Goal: Ask a question

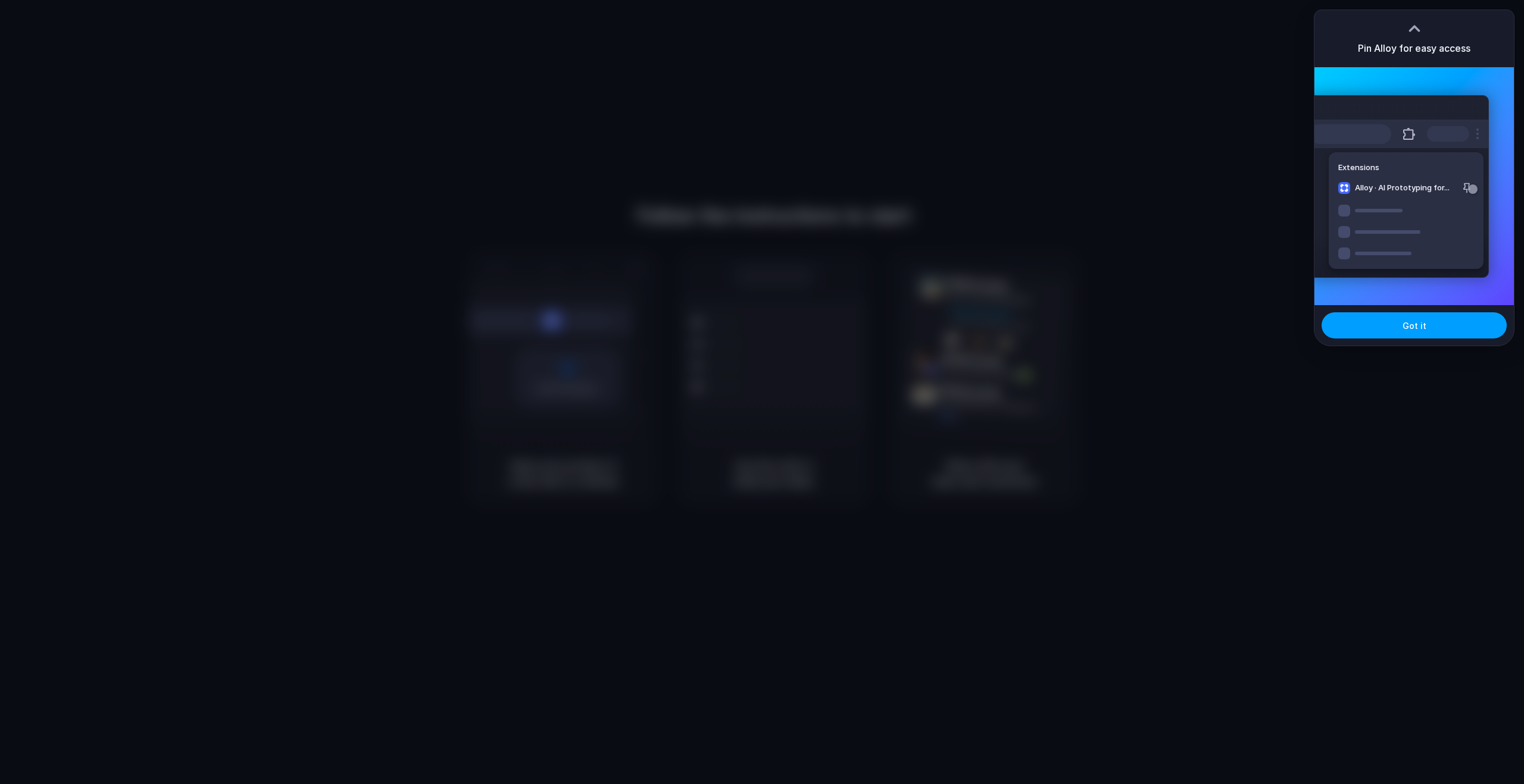
click at [1387, 313] on button "Got it" at bounding box center [1414, 325] width 185 height 26
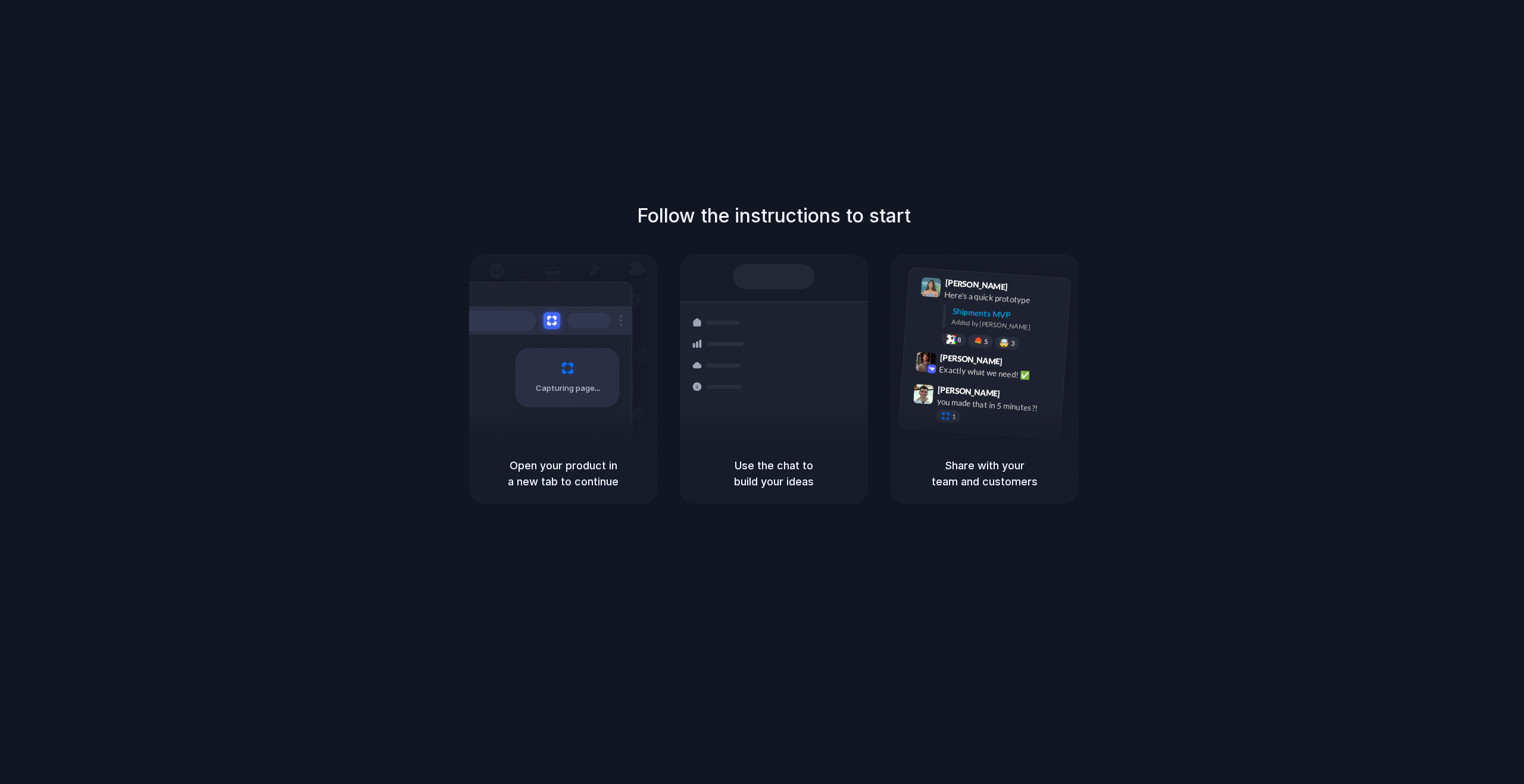
click at [616, 422] on div "Capturing page" at bounding box center [542, 373] width 180 height 182
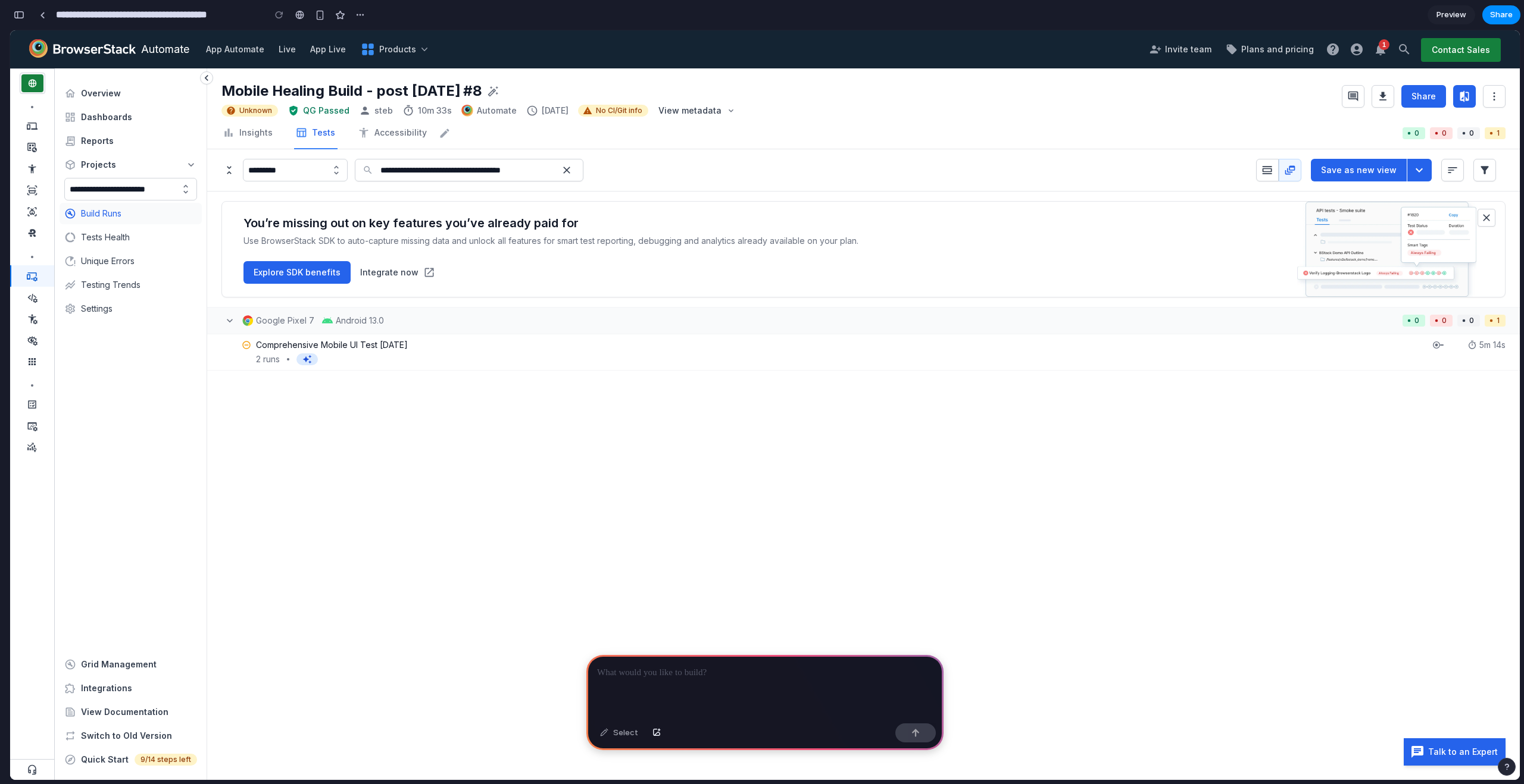
click at [784, 671] on p at bounding box center [765, 673] width 336 height 14
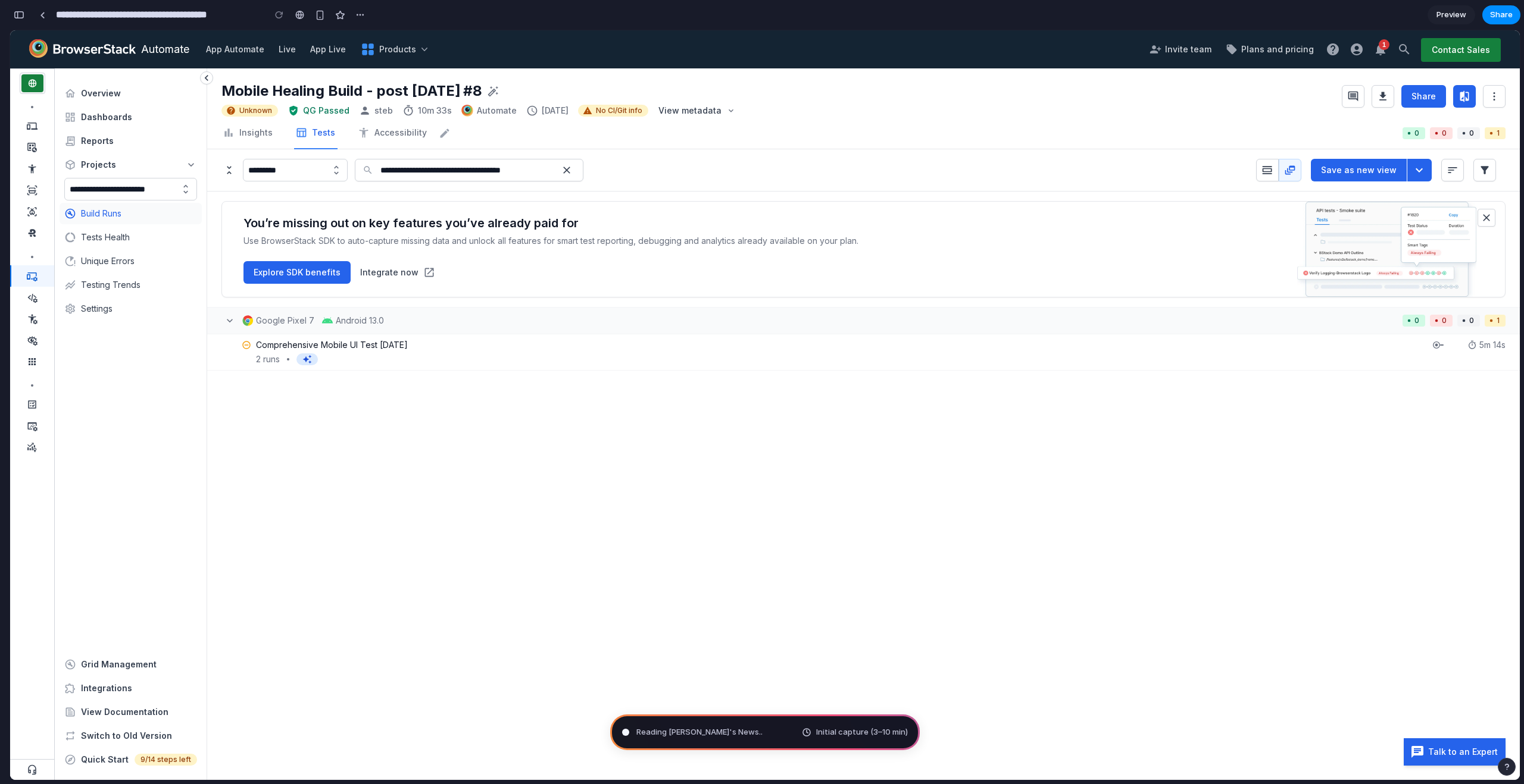
type input "**********"
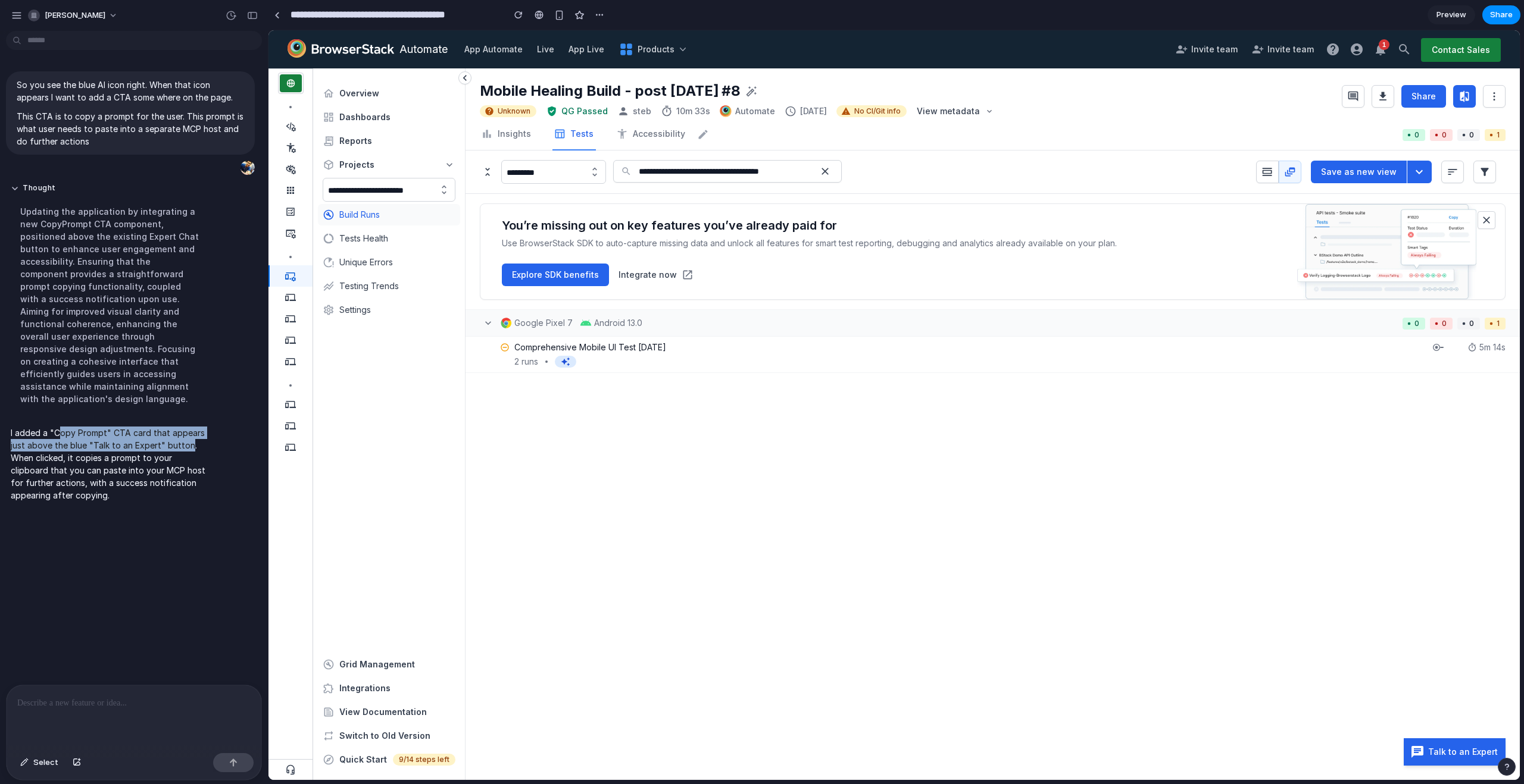
drag, startPoint x: 61, startPoint y: 424, endPoint x: 190, endPoint y: 438, distance: 129.8
click at [190, 438] on p "I added a "Copy Prompt" CTA card that appears just above the blue "Talk to an E…" at bounding box center [110, 464] width 199 height 75
click at [1508, 767] on div "button" at bounding box center [1507, 767] width 9 height 9
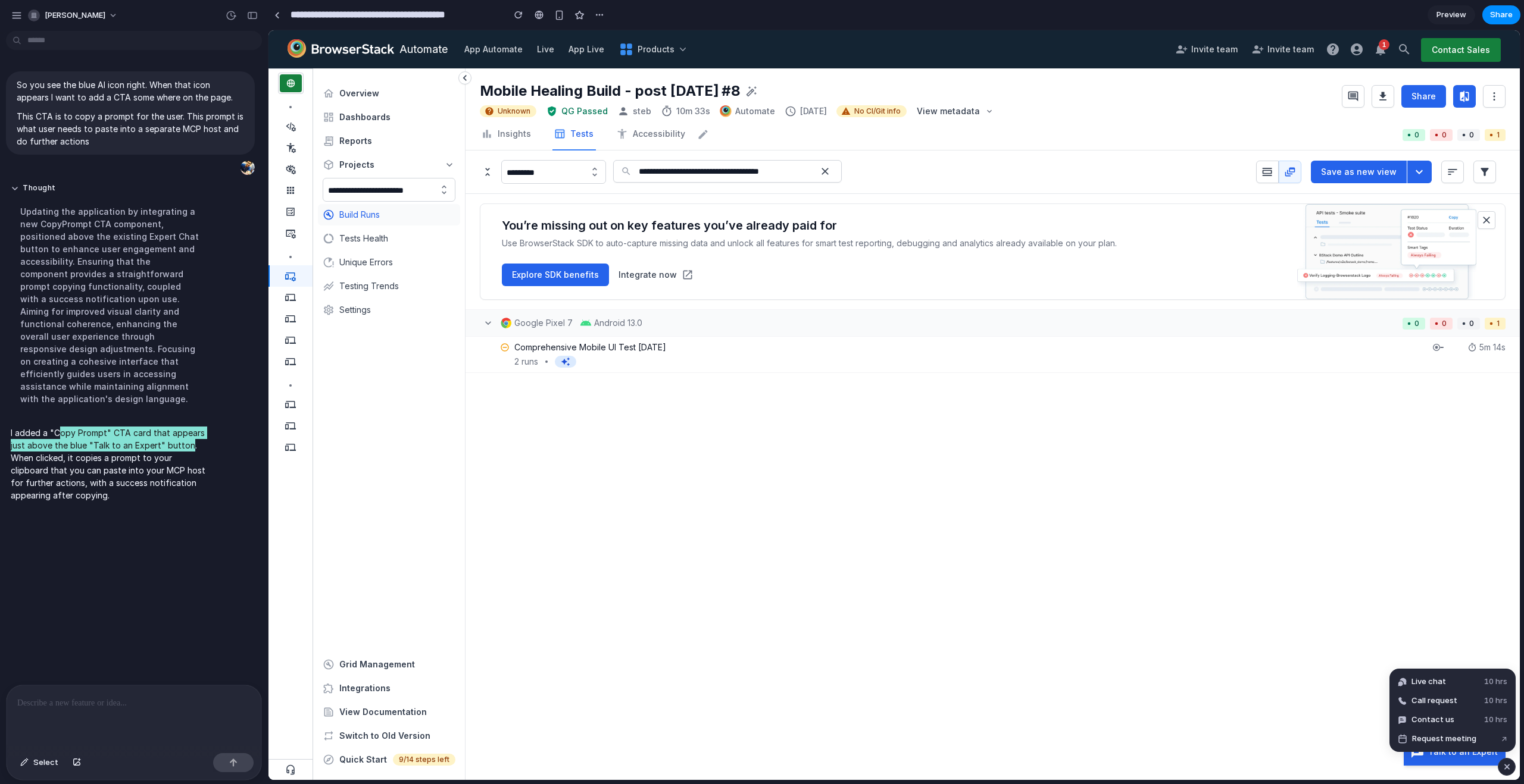
click at [1430, 630] on div "Google Pixel 7 Android 13.0 0 0 0 1 Comprehensive Mobile UI Test [DATE] 2 runs …" at bounding box center [993, 602] width 1054 height 586
click at [1512, 766] on button "button" at bounding box center [1506, 767] width 18 height 18
click at [1430, 752] on div "Talk to an Expert" at bounding box center [1455, 752] width 87 height 12
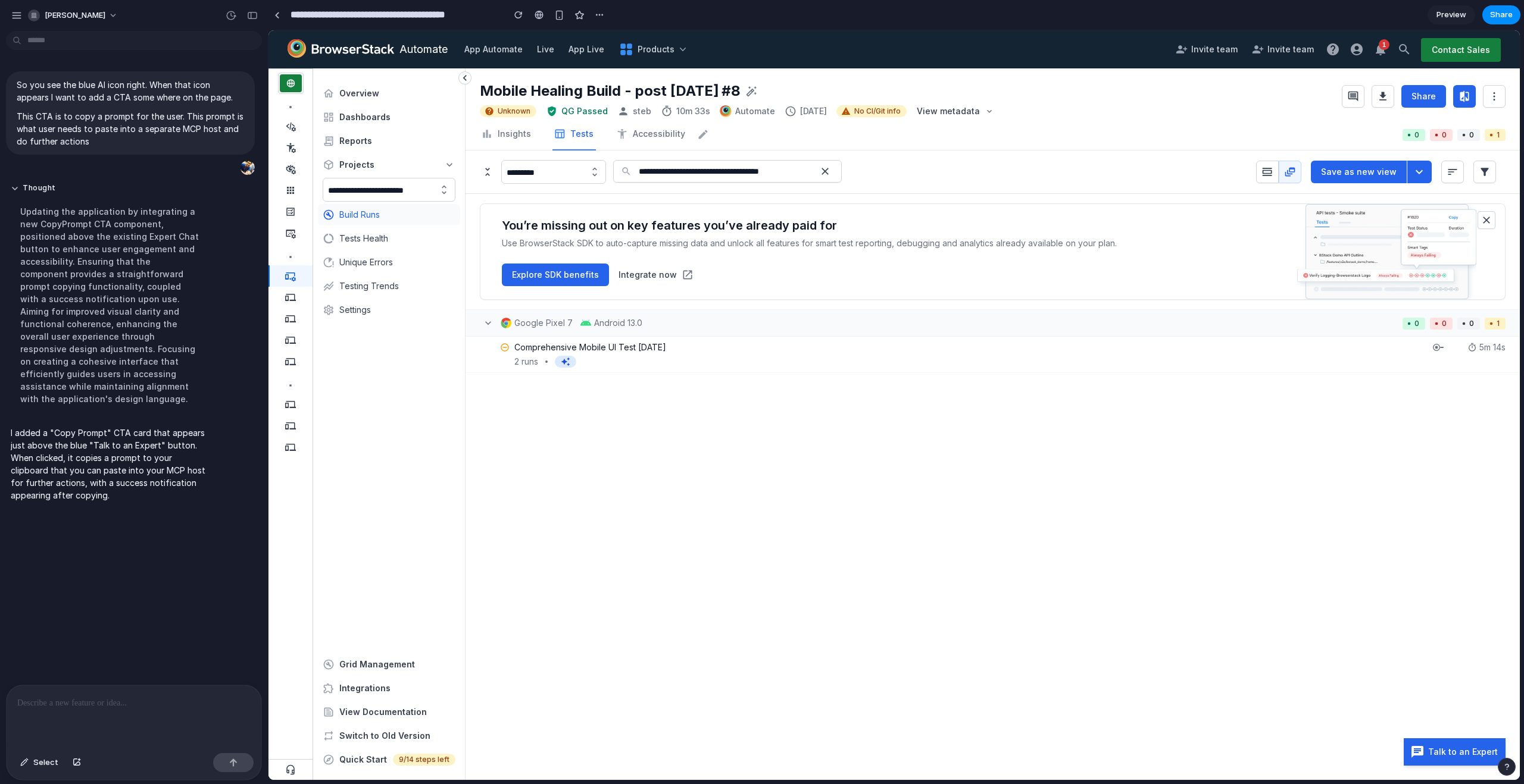
click at [81, 708] on div at bounding box center [133, 717] width 254 height 63
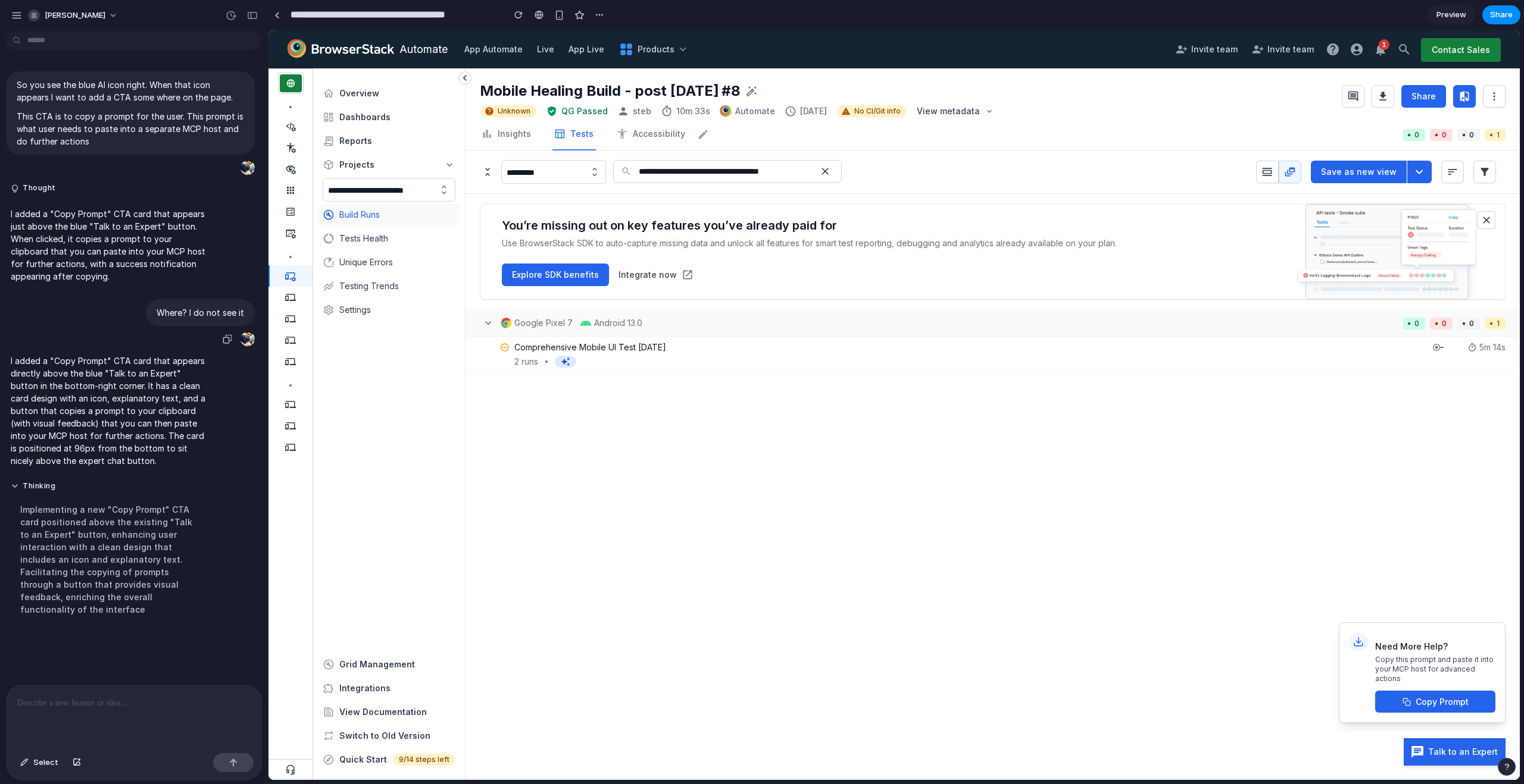
click at [75, 318] on div "Where? I do not see it" at bounding box center [130, 323] width 249 height 48
click at [135, 490] on button "Thinking ..." at bounding box center [110, 486] width 199 height 10
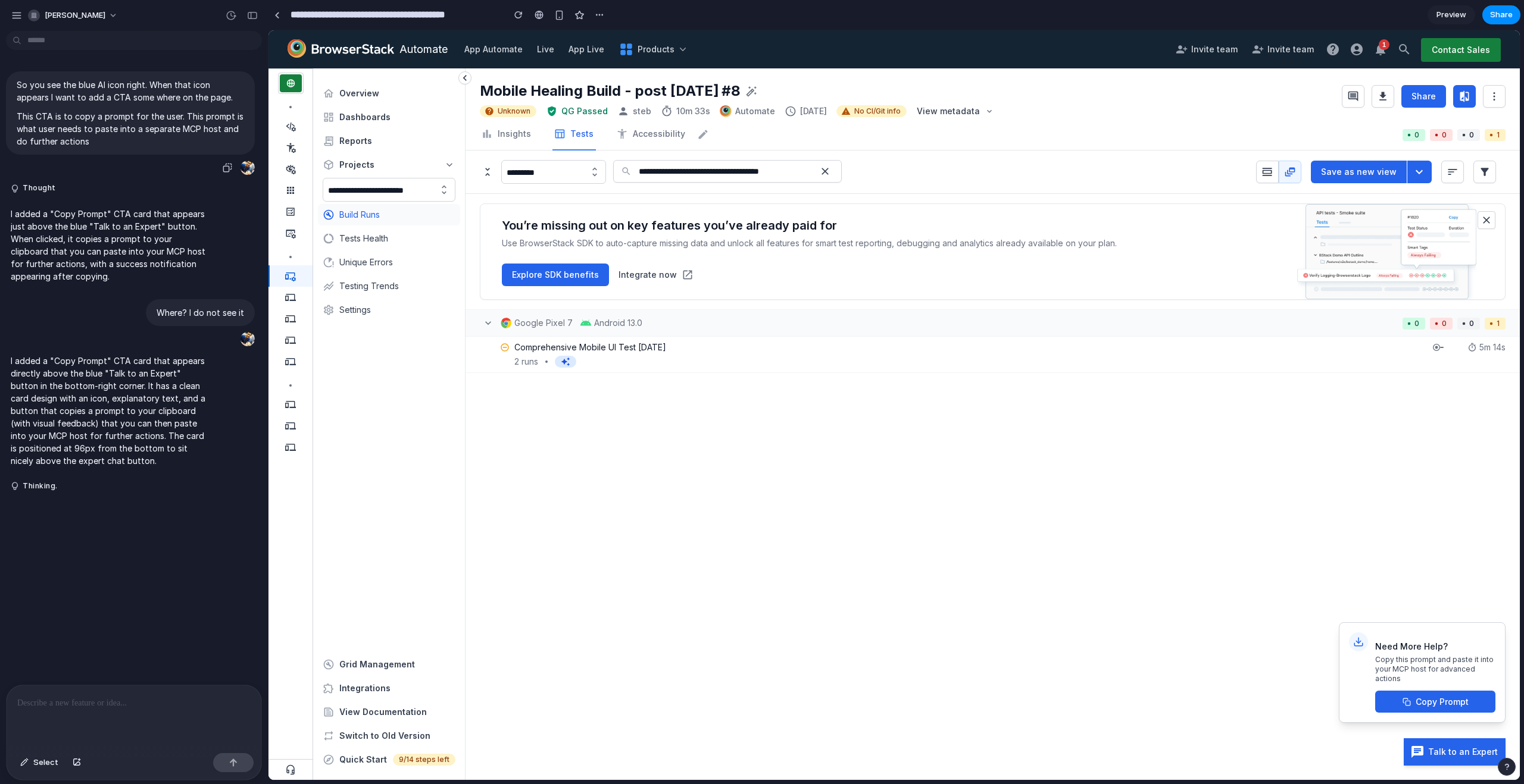
click at [129, 107] on span "So you see the blue AI icon right. When that icon appears I want to add a CTA s…" at bounding box center [130, 113] width 227 height 69
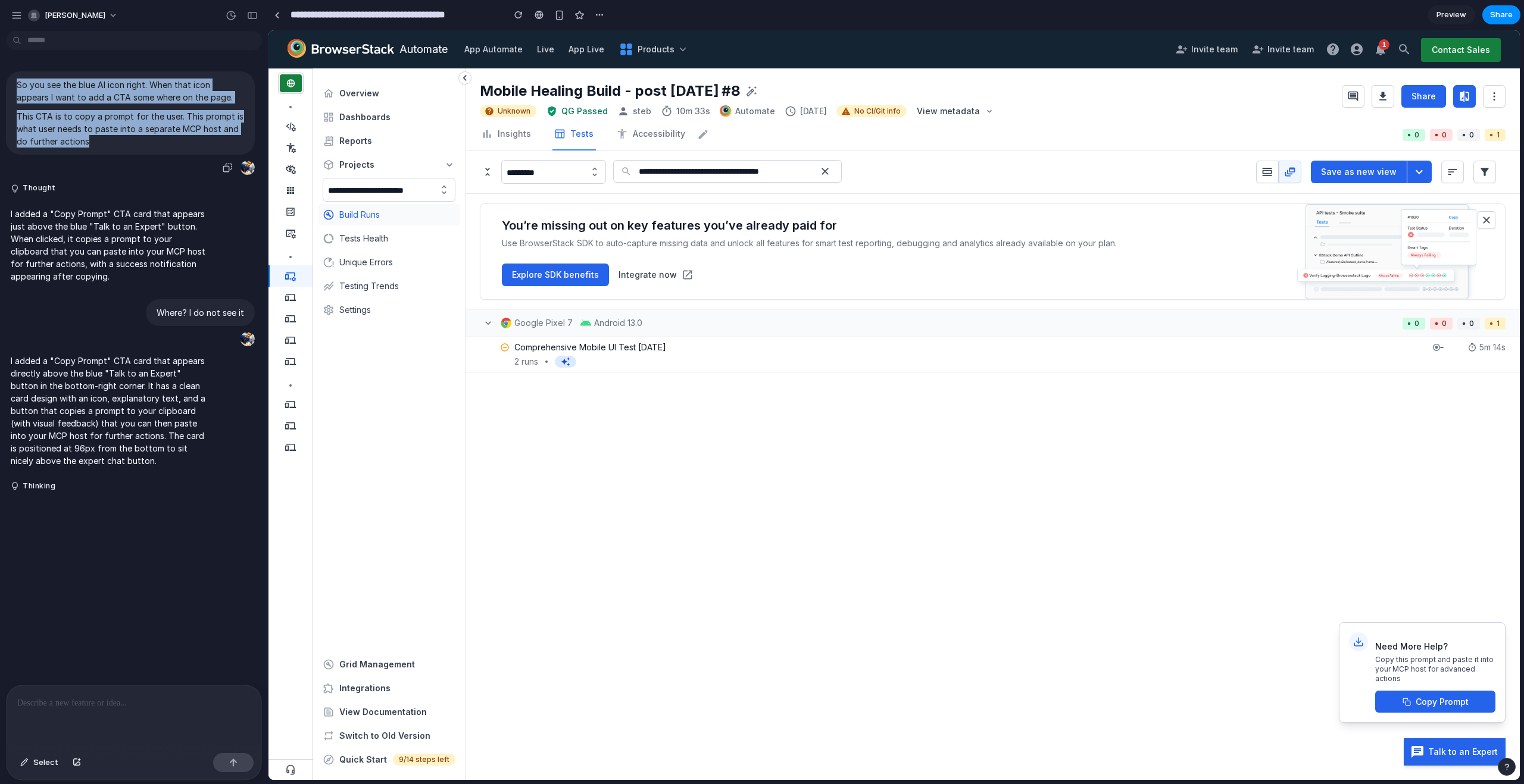
drag, startPoint x: 17, startPoint y: 85, endPoint x: 131, endPoint y: 135, distance: 124.5
click at [131, 135] on span "So you see the blue AI icon right. When that icon appears I want to add a CTA s…" at bounding box center [130, 113] width 227 height 69
copy span "So you see the blue AI icon right. When that icon appears I want to add a CTA s…"
